Goal: Task Accomplishment & Management: Manage account settings

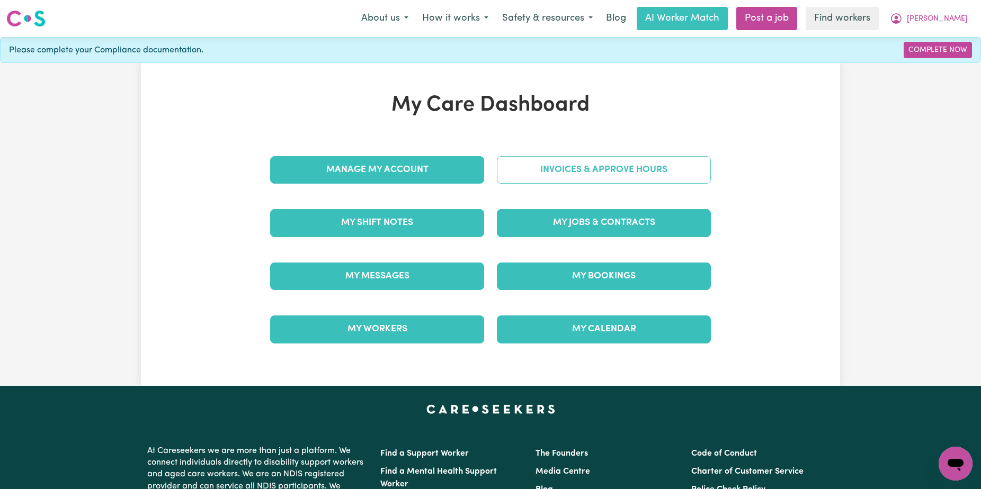
click at [544, 163] on link "Invoices & Approve Hours" at bounding box center [604, 170] width 214 height 28
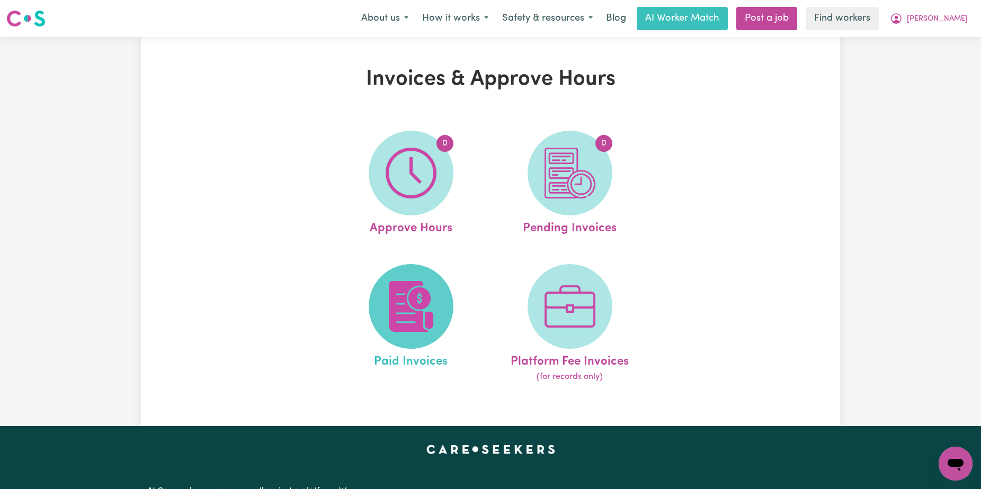
click at [406, 292] on img at bounding box center [410, 306] width 51 height 51
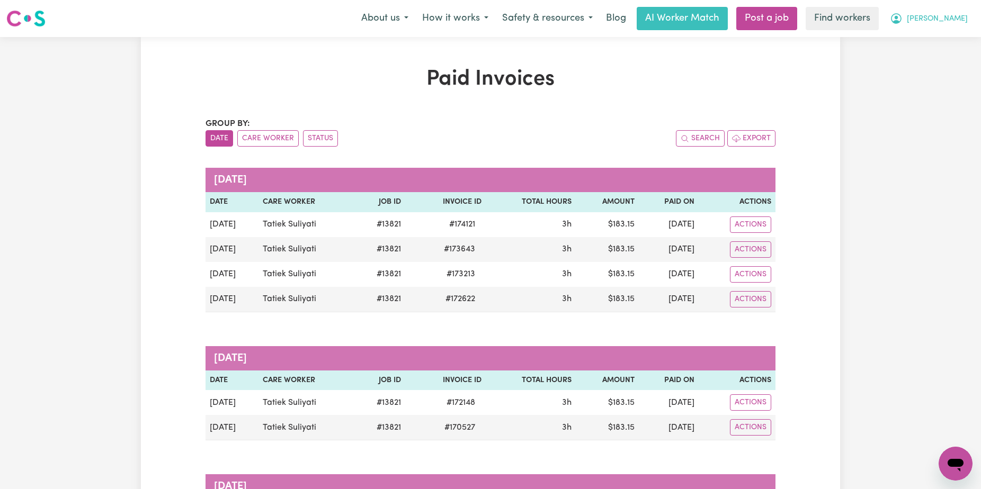
click at [964, 22] on span "[PERSON_NAME]" at bounding box center [936, 19] width 61 height 12
click at [950, 55] on link "Logout" at bounding box center [932, 61] width 84 height 20
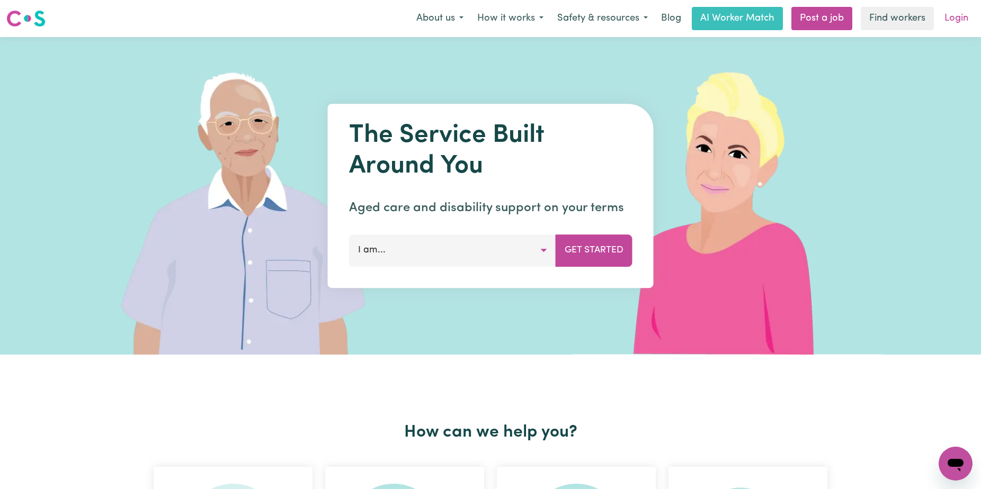
click at [954, 23] on link "Login" at bounding box center [956, 18] width 37 height 23
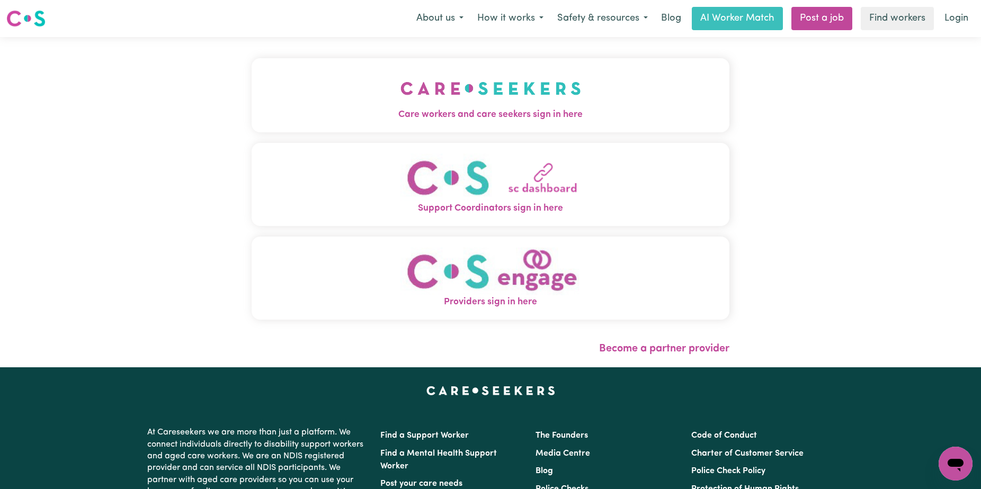
click at [470, 72] on img "Care workers and care seekers sign in here" at bounding box center [490, 88] width 181 height 39
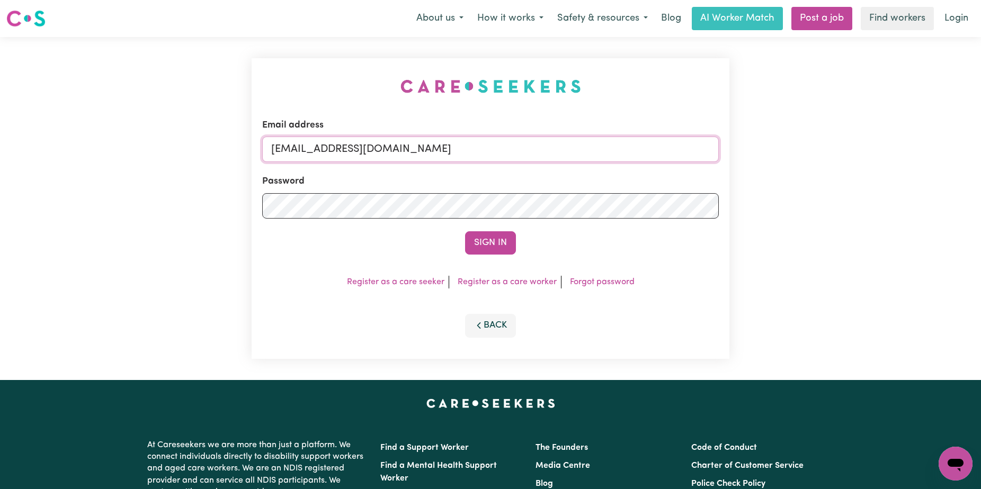
drag, startPoint x: 597, startPoint y: 152, endPoint x: 329, endPoint y: 148, distance: 268.5
click at [329, 148] on input "[EMAIL_ADDRESS][DOMAIN_NAME]" at bounding box center [490, 149] width 456 height 25
paste input "[EMAIL_ADDRESS][DOMAIN_NAME]"
type input "[EMAIL_ADDRESS][DOMAIN_NAME]"
click at [465, 231] on button "Sign In" at bounding box center [490, 242] width 51 height 23
